Goal: Information Seeking & Learning: Learn about a topic

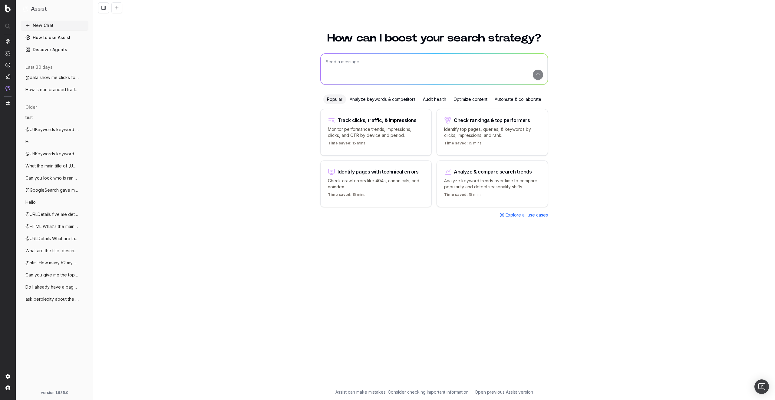
click at [198, 124] on div "How can I boost your search strategy? Popular Analyze keywords & competitors Au…" at bounding box center [434, 212] width 682 height 375
click at [403, 139] on div "Track clicks, traffic, & impressions Monitor performance trends, impressions, c…" at bounding box center [375, 132] width 111 height 47
type textarea "Change in clicks/CTR/impressions over last 28 days vs last (branded vs non-bran…"
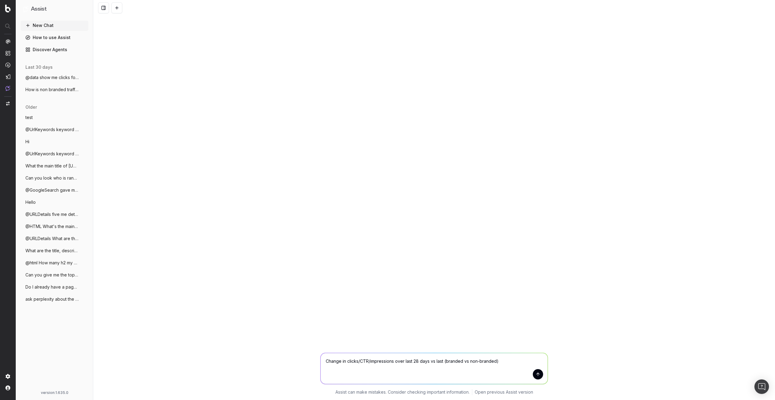
drag, startPoint x: 510, startPoint y: 364, endPoint x: 297, endPoint y: 354, distance: 212.8
click at [297, 354] on div "Change in clicks/CTR/impressions over last 28 days vs last (branded vs non-bran…" at bounding box center [434, 372] width 682 height 54
click at [282, 150] on div "Change in clicks/CTR/impressions over last 28 days vs last (branded vs non-bran…" at bounding box center [434, 200] width 682 height 400
click at [48, 51] on link "Discover Agents" at bounding box center [55, 50] width 68 height 10
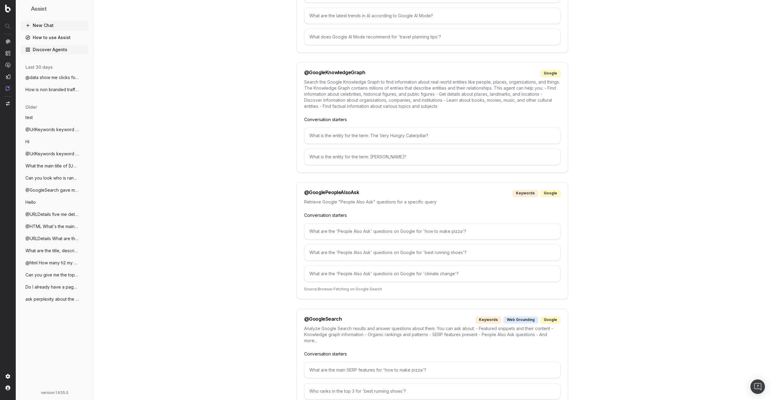
scroll to position [763, 0]
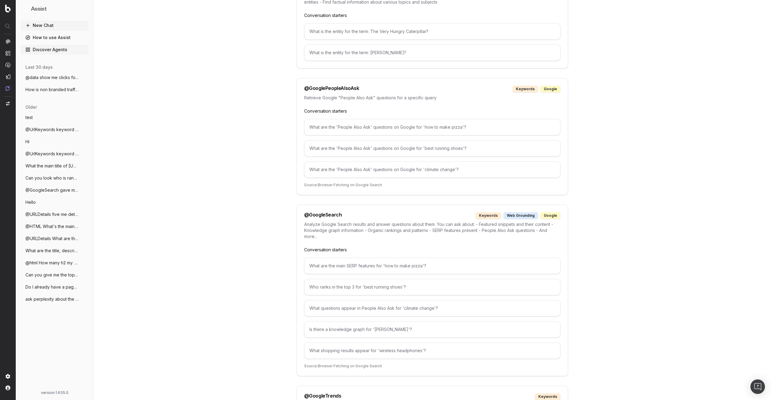
click at [62, 38] on link "How to use Assist" at bounding box center [55, 38] width 68 height 10
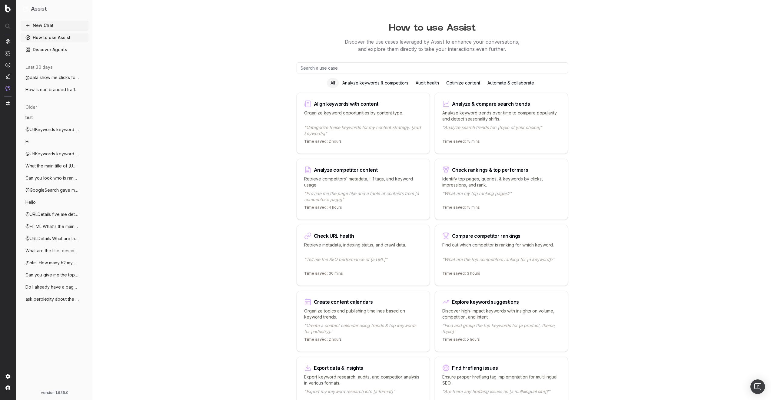
click at [50, 132] on span "@UrlKeywords keyword for clothes for htt" at bounding box center [51, 130] width 53 height 6
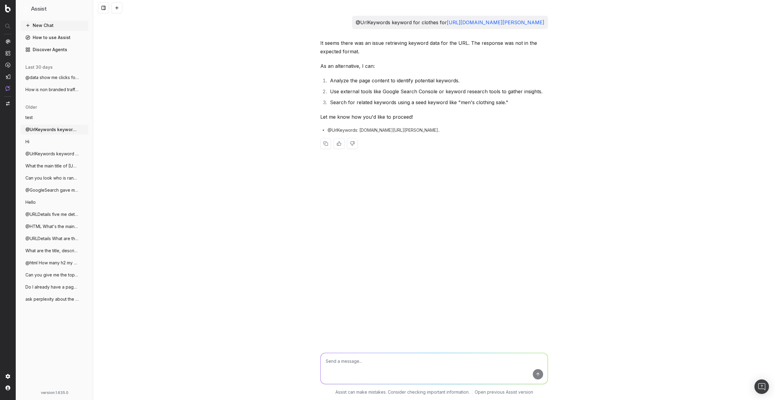
click at [118, 7] on button at bounding box center [116, 7] width 11 height 11
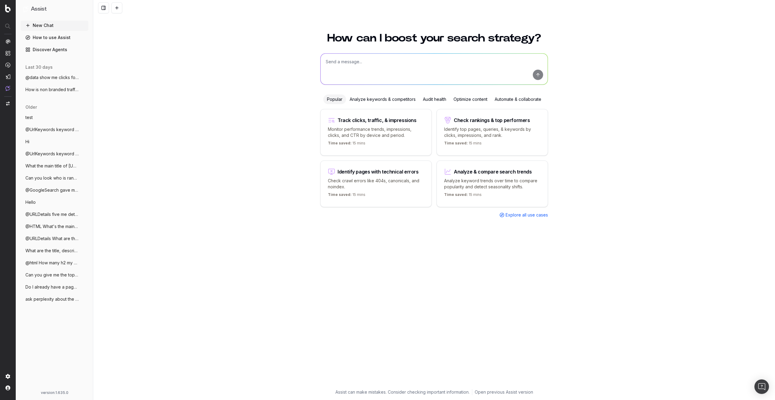
click at [372, 65] on textarea at bounding box center [434, 69] width 227 height 31
click at [47, 48] on link "Discover Agents" at bounding box center [55, 50] width 68 height 10
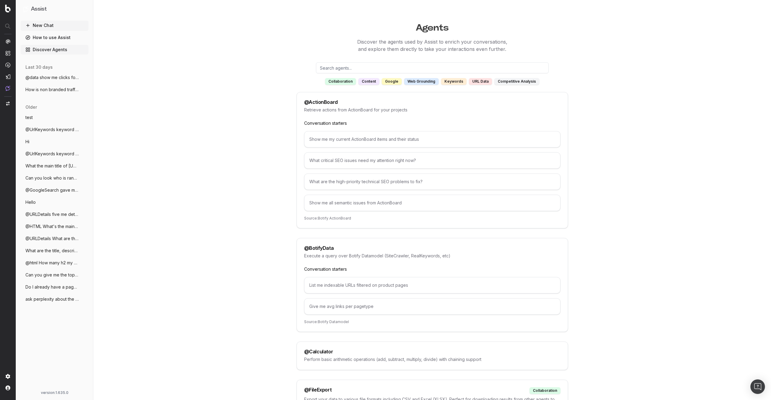
click at [56, 37] on link "How to use Assist" at bounding box center [55, 38] width 68 height 10
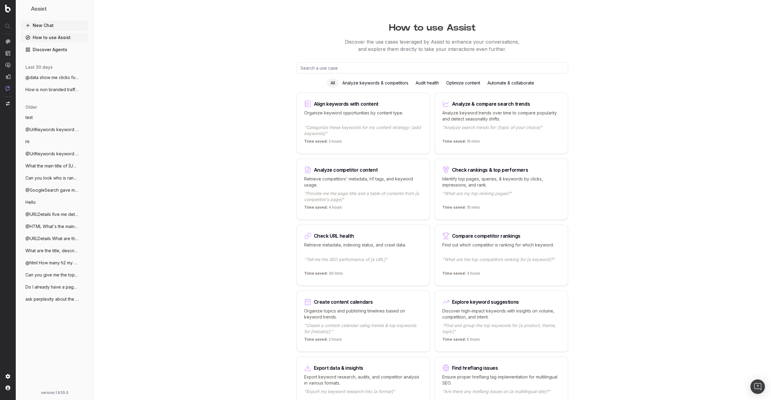
click at [521, 113] on p "Analyze keyword trends over time to compare popularity and detect seasonality s…" at bounding box center [501, 116] width 118 height 12
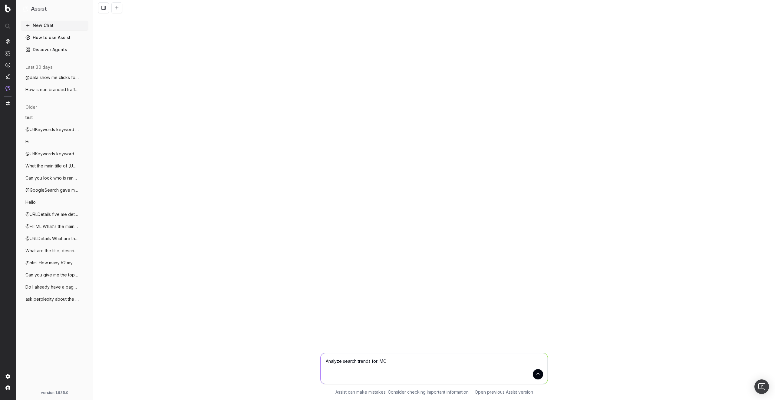
type textarea "Analyze search trends for: MCP"
drag, startPoint x: 162, startPoint y: 150, endPoint x: 159, endPoint y: 80, distance: 70.0
click at [159, 80] on div "Analyze search trends for: MCP working … Assist can make mistakes. Consider che…" at bounding box center [434, 200] width 682 height 400
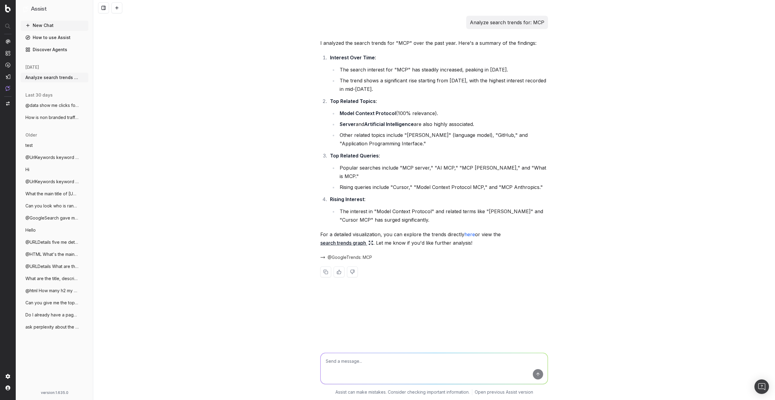
click at [347, 254] on span "@GoogleTrends: MCP" at bounding box center [350, 257] width 45 height 6
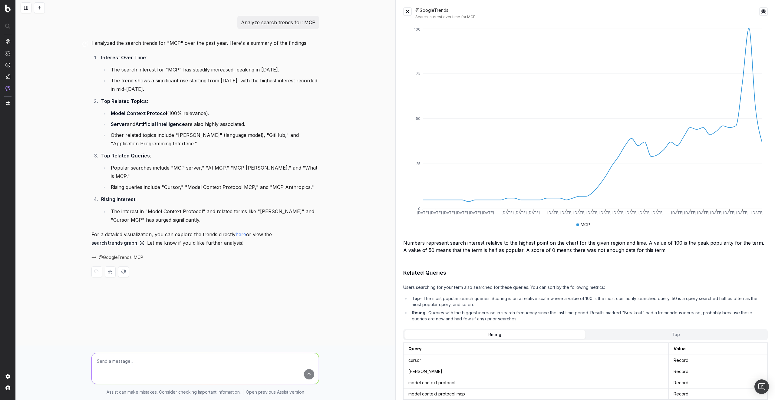
click at [406, 14] on button at bounding box center [407, 11] width 8 height 8
